Goal: Task Accomplishment & Management: Use online tool/utility

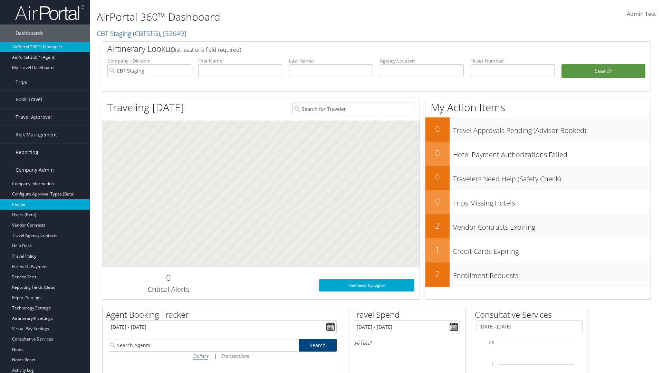
click at [45, 204] on link "People" at bounding box center [45, 204] width 90 height 10
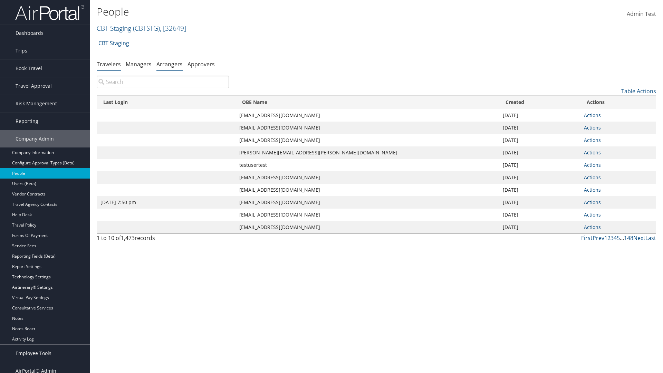
click at [169, 64] on link "Arrangers" at bounding box center [169, 64] width 26 height 8
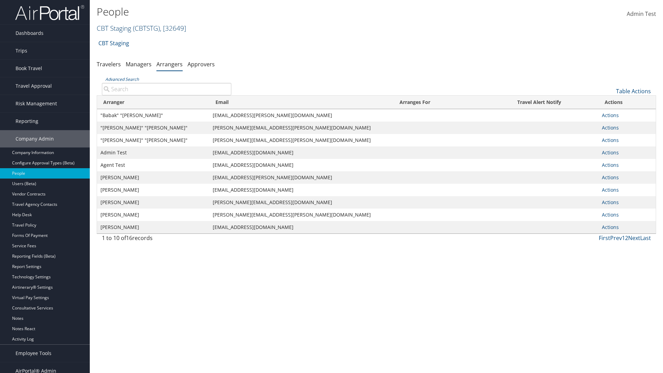
click at [114, 28] on link "CBT Staging ( CBTSTG ) , [ 32649 ]" at bounding box center [141, 27] width 89 height 9
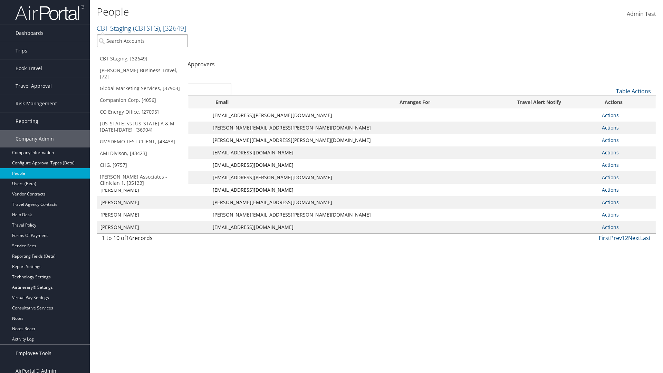
click at [142, 41] on input "search" at bounding box center [142, 41] width 91 height 13
type input "[PERSON_NAME] Business Travel"
click at [152, 54] on div "Christopherson Business Travel (C10001), [72]" at bounding box center [152, 53] width 118 height 6
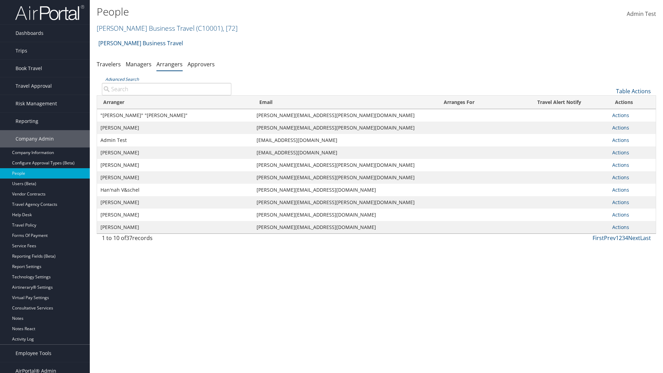
click at [166, 89] on input "Advanced Search" at bounding box center [166, 89] width 129 height 12
